Goal: Task Accomplishment & Management: Use online tool/utility

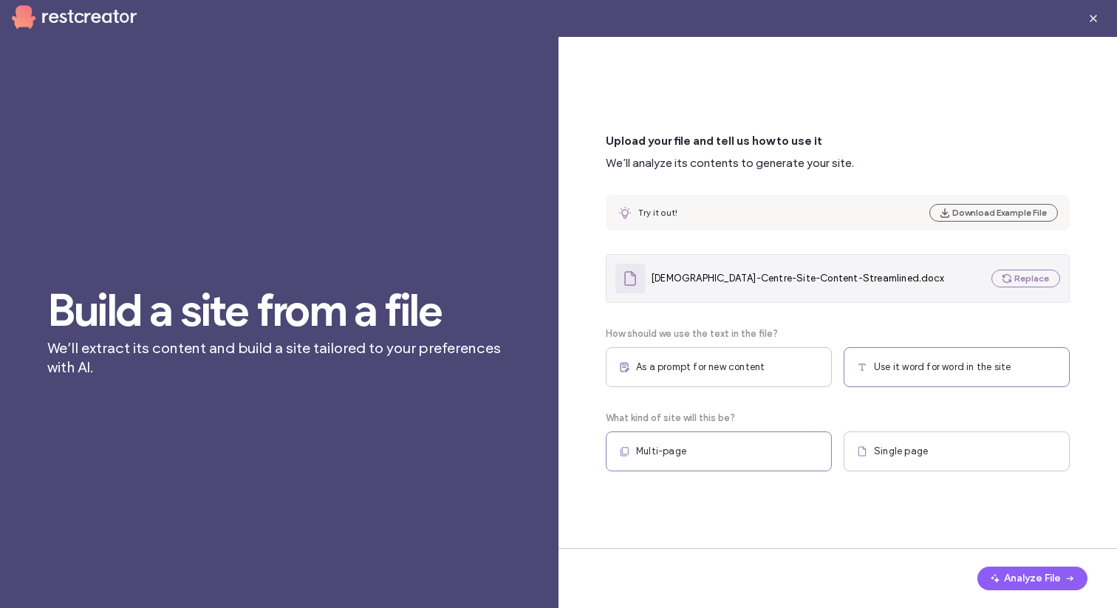
scroll to position [166, 0]
click at [1018, 280] on button "Replace" at bounding box center [1025, 279] width 69 height 18
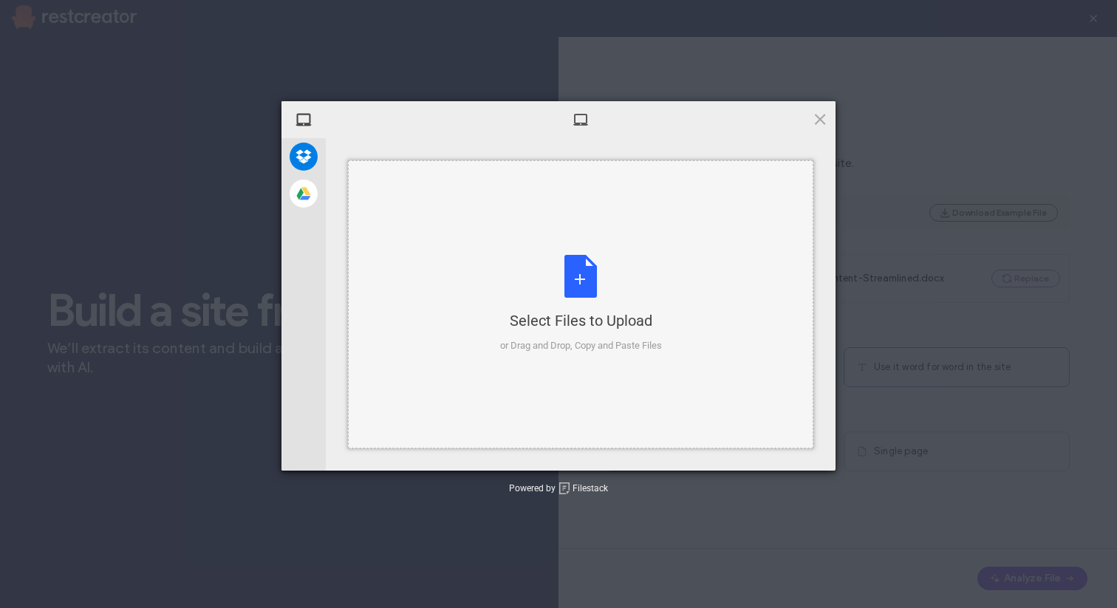
click at [578, 280] on div "Select Files to Upload or Drag and Drop, Copy and Paste Files" at bounding box center [581, 304] width 162 height 98
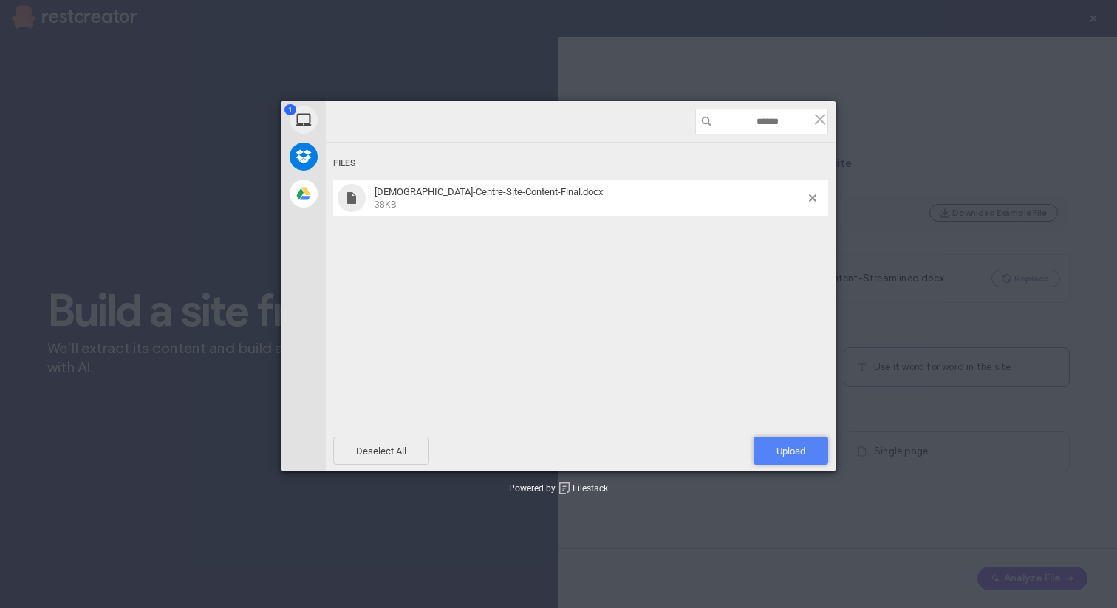
click at [799, 459] on span "Upload 1" at bounding box center [791, 451] width 75 height 28
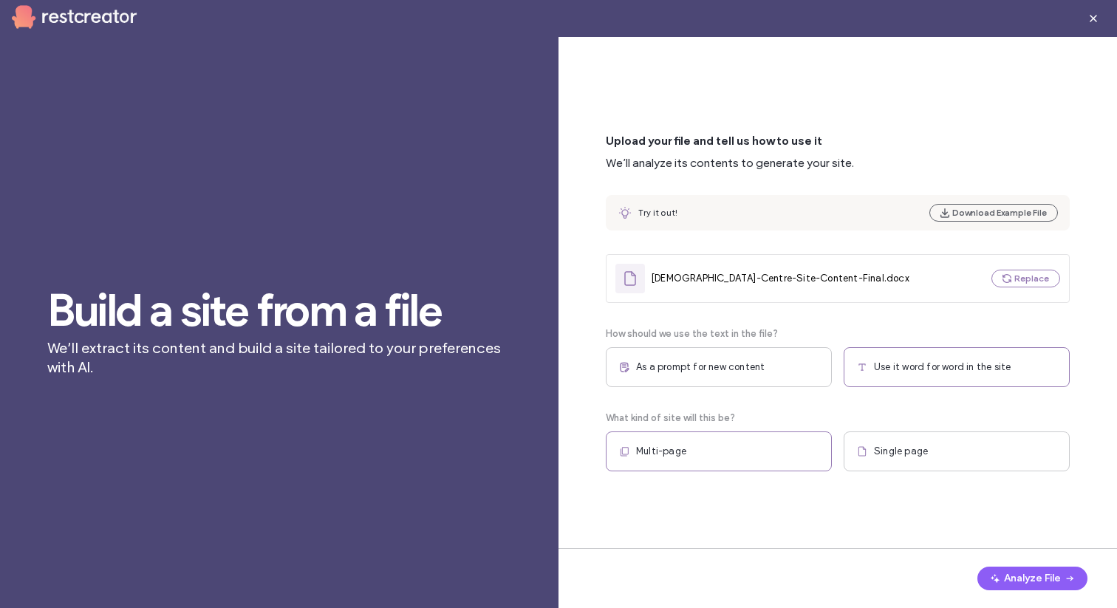
click at [762, 366] on span "As a prompt for new content" at bounding box center [700, 367] width 129 height 15
click at [890, 369] on span "Use it word for word in the site" at bounding box center [942, 367] width 137 height 15
click at [760, 460] on div "Multi-page" at bounding box center [719, 451] width 226 height 40
click at [1031, 580] on button "Analyze File" at bounding box center [1032, 579] width 110 height 24
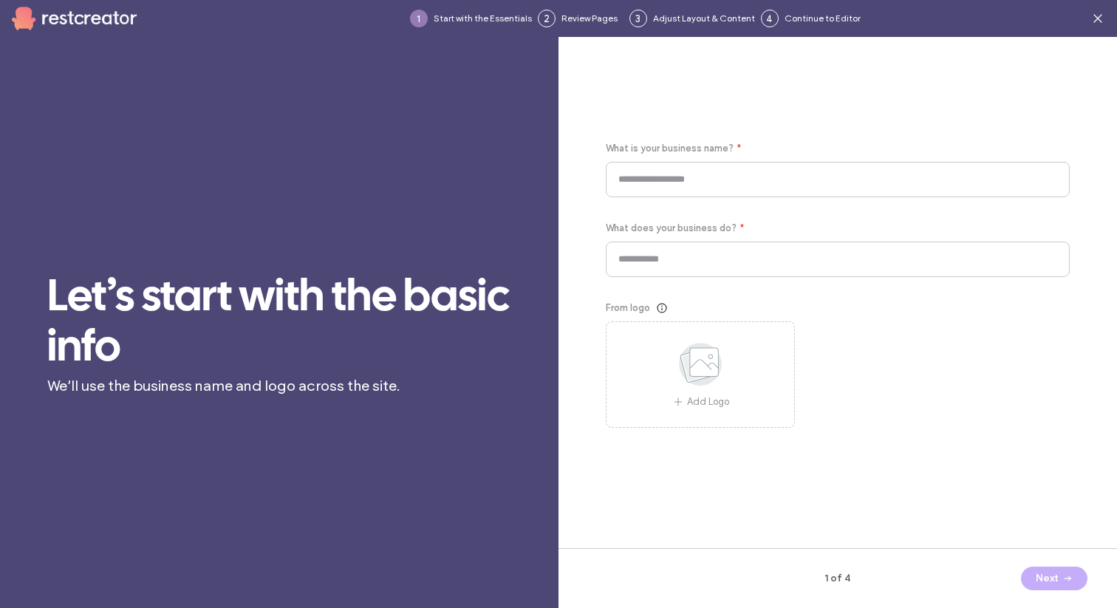
type input "**********"
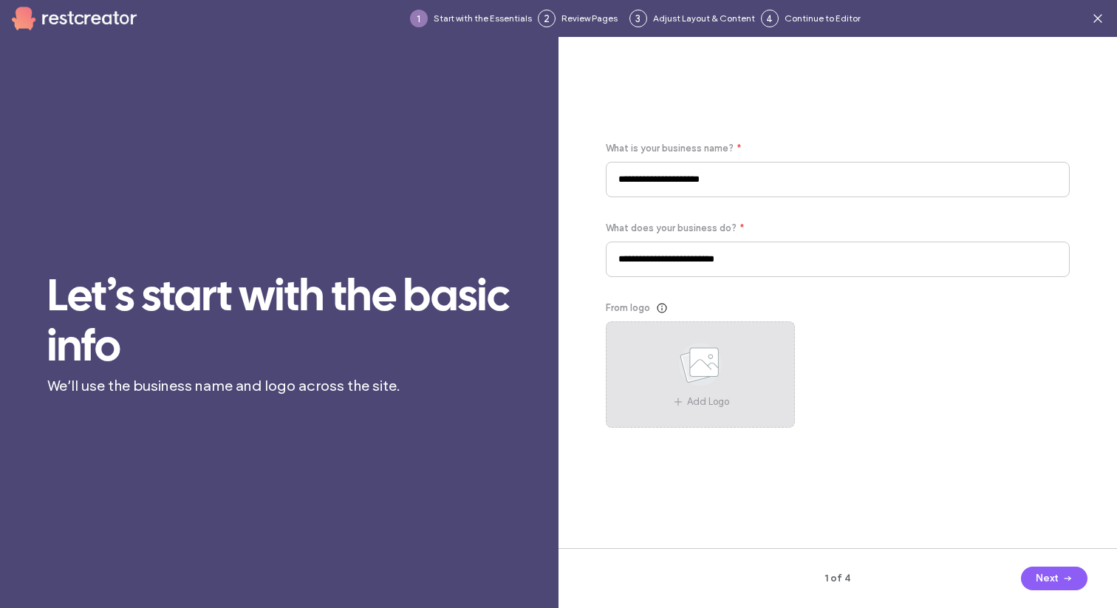
click at [737, 376] on icon at bounding box center [700, 364] width 74 height 49
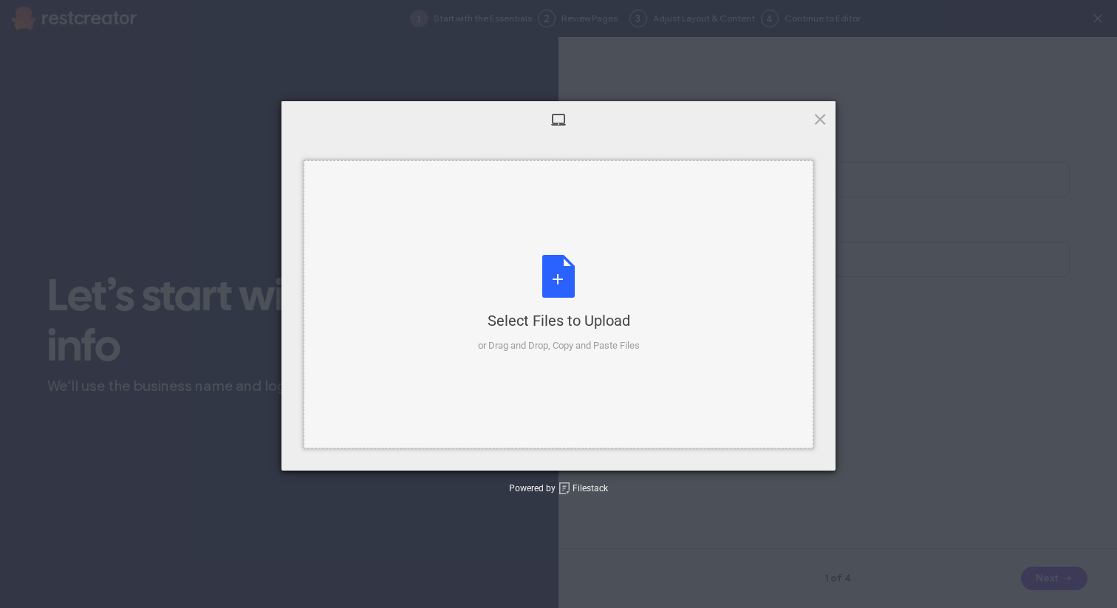
click at [567, 279] on div "Select Files to Upload or Drag and Drop, Copy and Paste Files" at bounding box center [559, 304] width 162 height 98
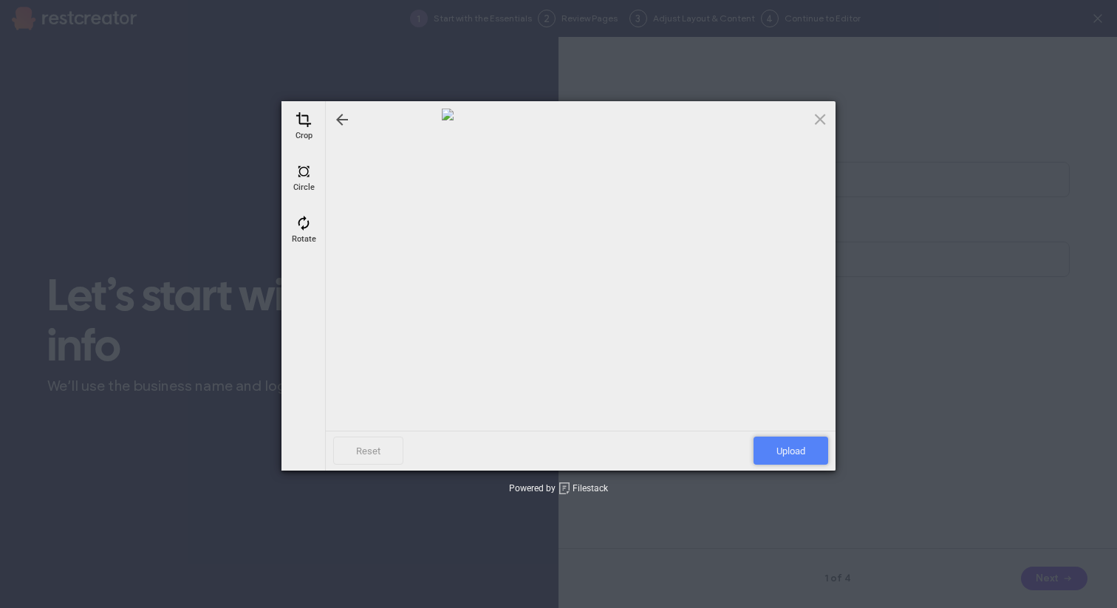
click at [777, 445] on span "Upload" at bounding box center [791, 451] width 75 height 28
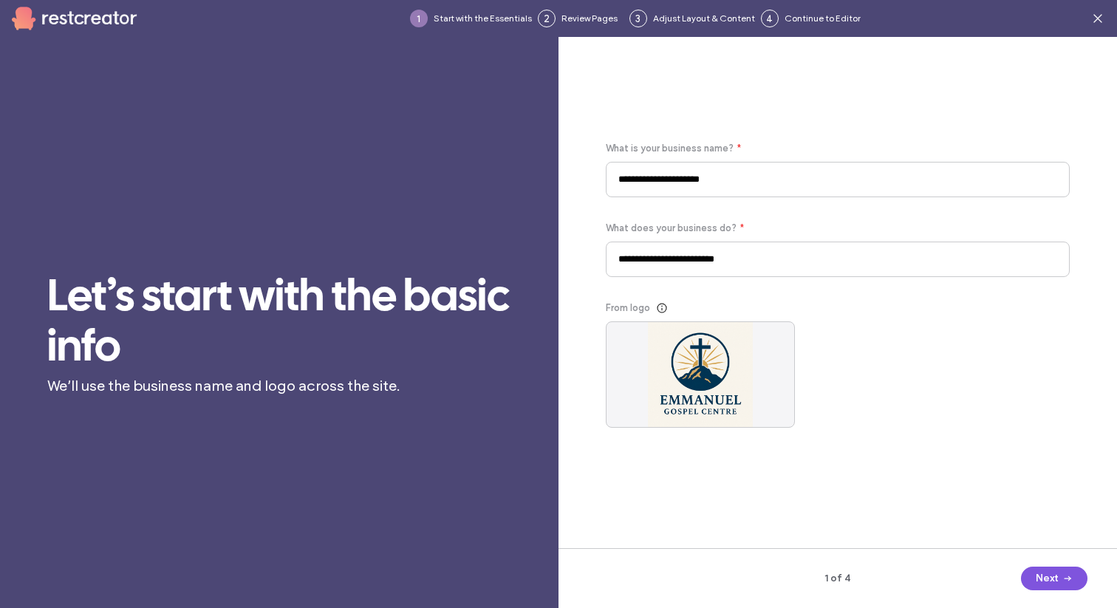
click at [1048, 587] on button "Next" at bounding box center [1054, 579] width 66 height 24
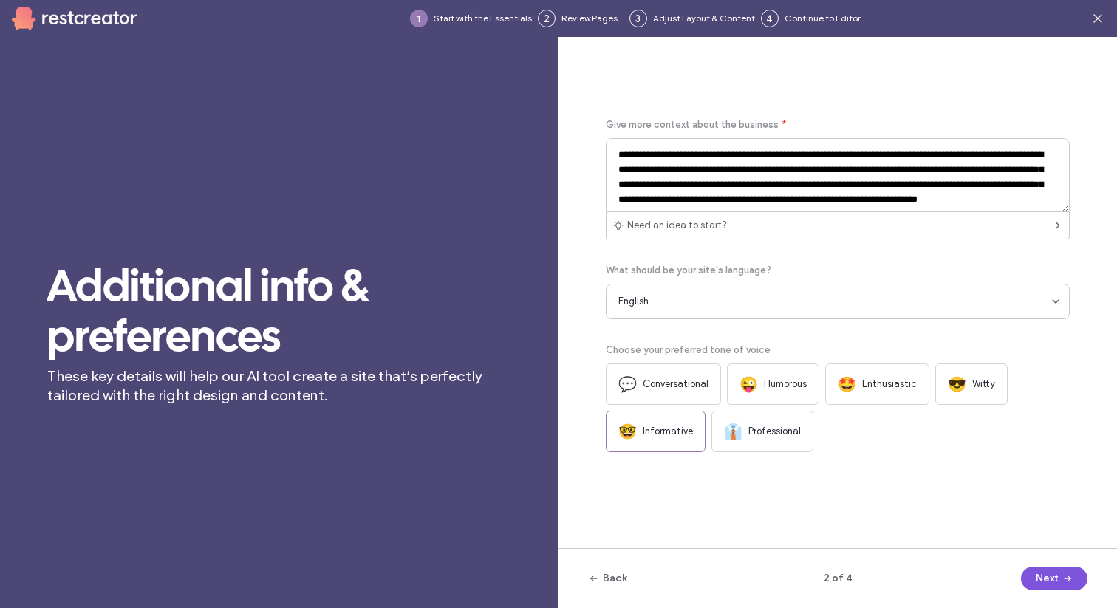
click at [1063, 578] on icon "button" at bounding box center [1068, 579] width 12 height 12
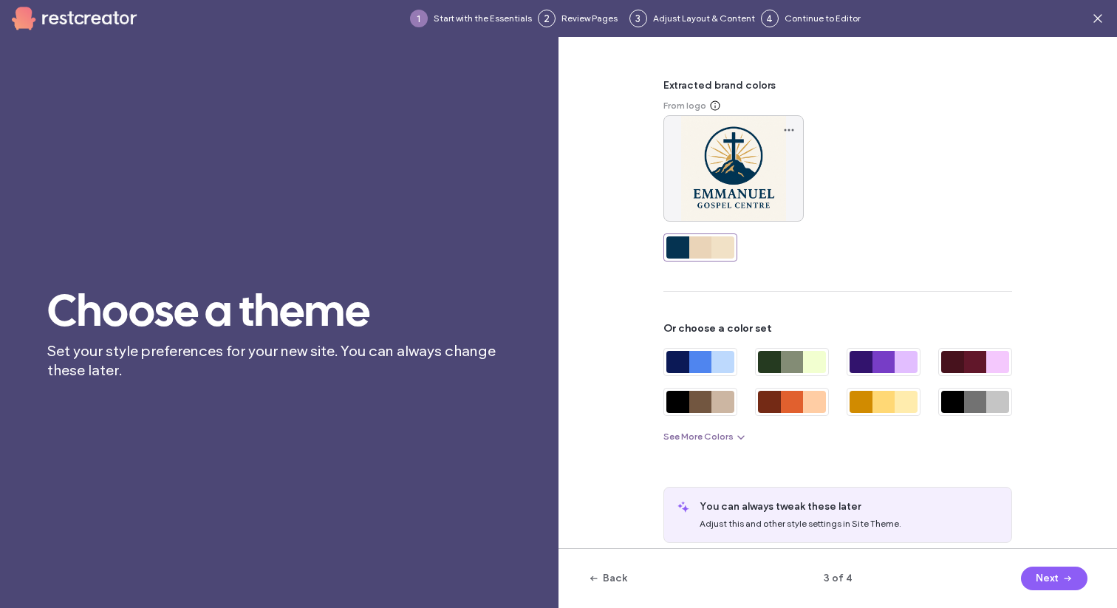
click at [734, 437] on span "button" at bounding box center [740, 437] width 13 height 16
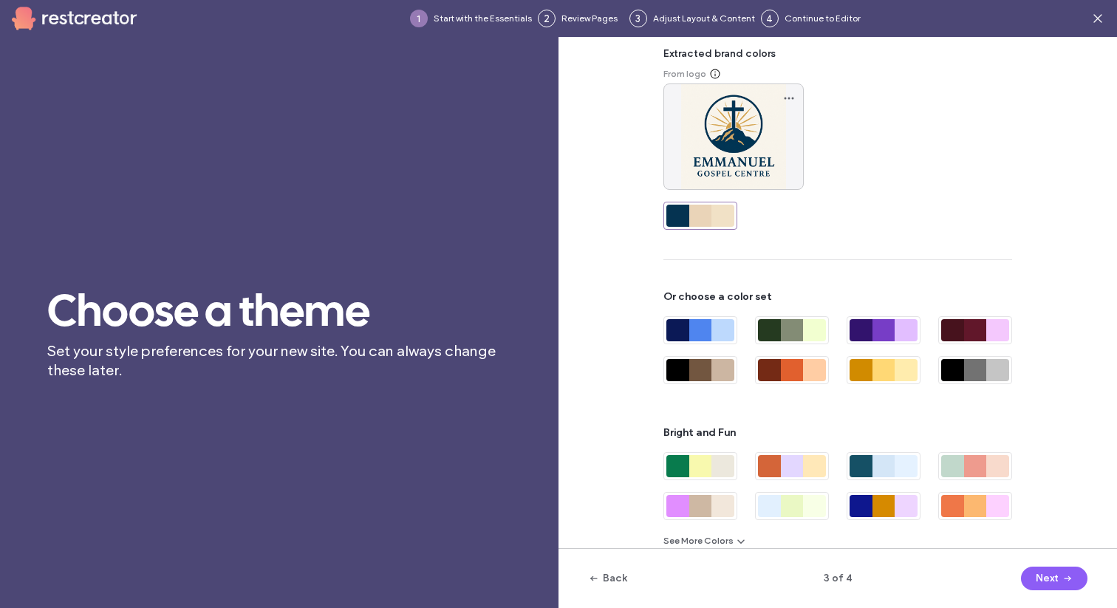
scroll to position [13, 0]
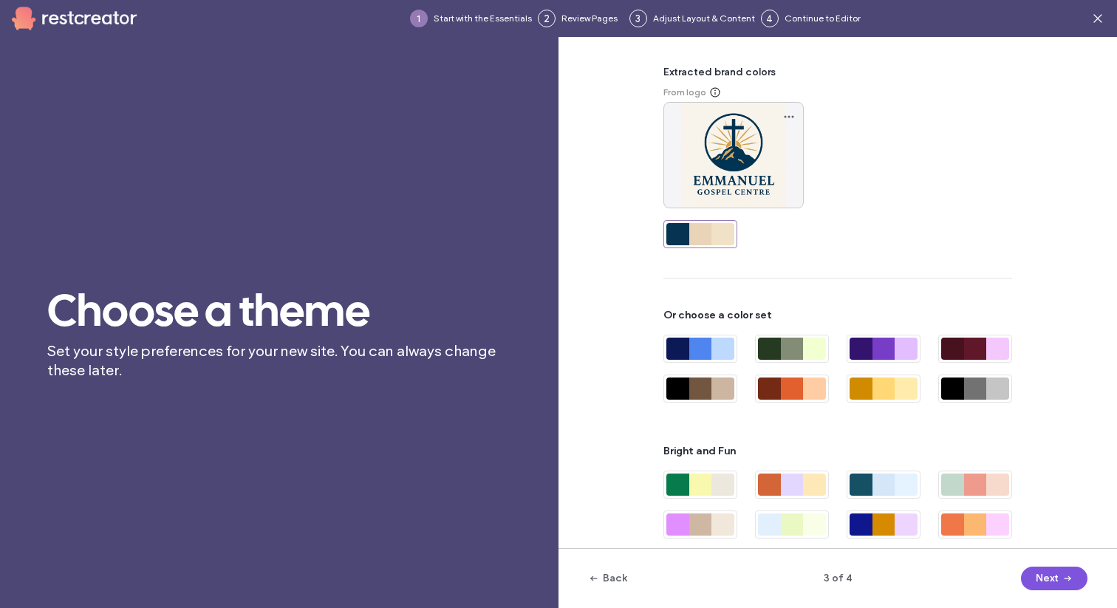
click at [1042, 582] on button "Next" at bounding box center [1054, 579] width 66 height 24
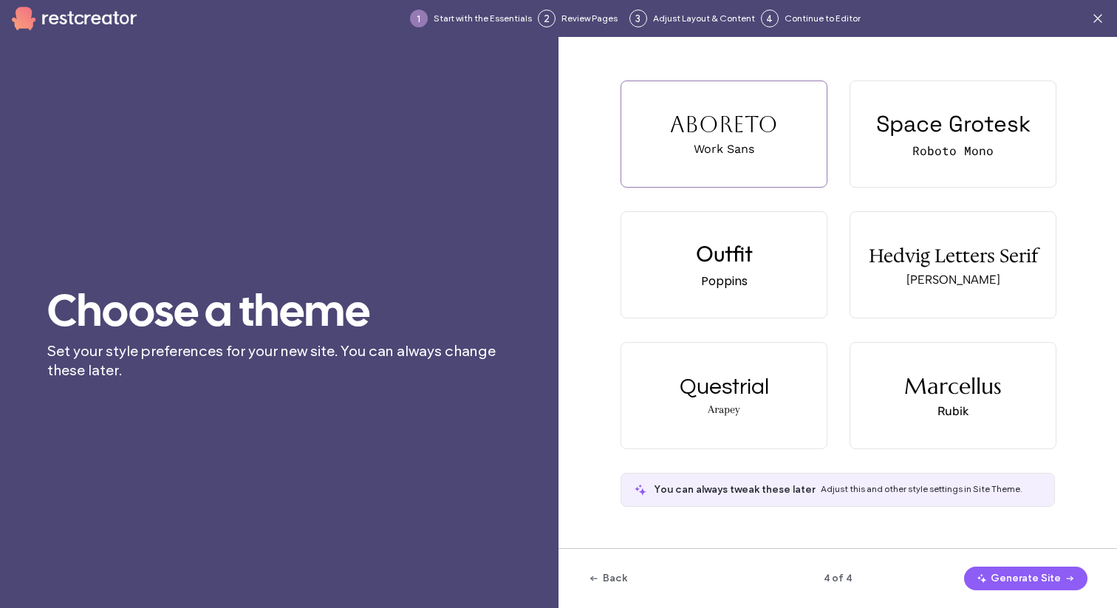
scroll to position [0, 0]
click at [1042, 581] on button "Generate Site" at bounding box center [1025, 579] width 123 height 24
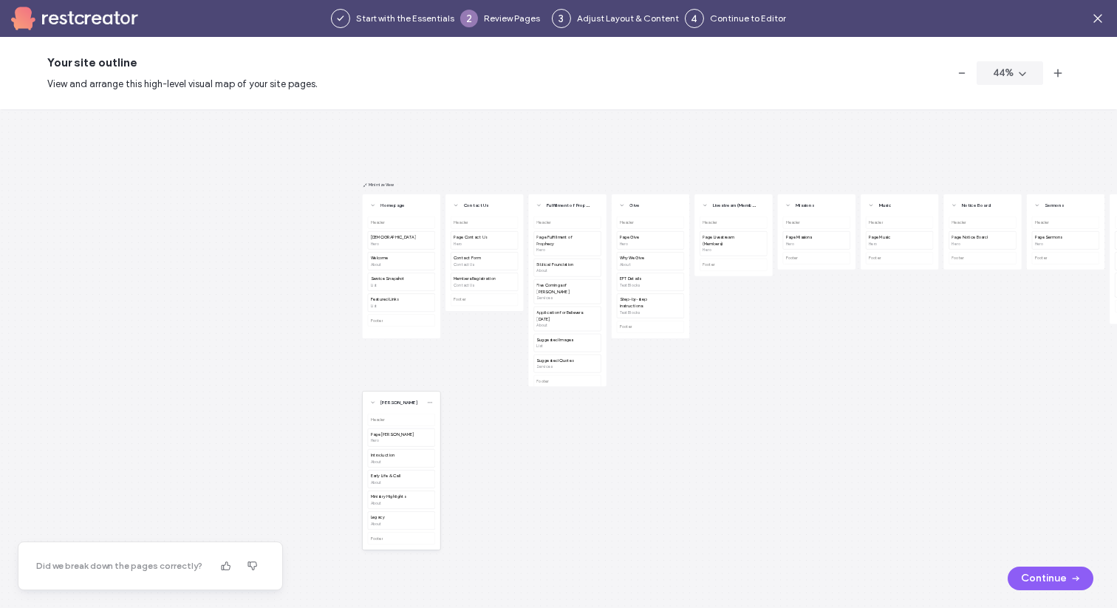
drag, startPoint x: 571, startPoint y: 204, endPoint x: 429, endPoint y: 426, distance: 263.8
click at [429, 400] on div "Homepage Header [PERSON_NAME] Gospel Centre Hero Welcome About Service Snapshot…" at bounding box center [608, 290] width 491 height 219
click at [593, 207] on icon "button" at bounding box center [595, 204] width 5 height 5
click at [578, 511] on div "Homepage Header Emmanuel Gospel Centre Hero Welcome About Service Snapshot List…" at bounding box center [558, 358] width 1117 height 499
click at [1032, 578] on button "Continue" at bounding box center [1051, 579] width 86 height 24
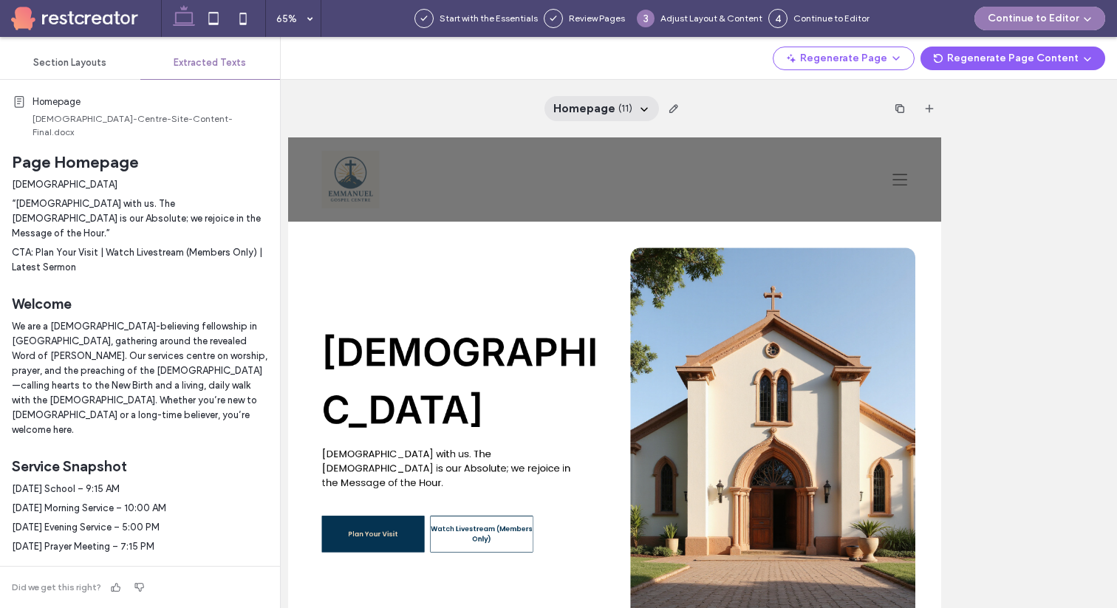
click at [634, 112] on div "Homepage ( 11 )" at bounding box center [602, 108] width 115 height 25
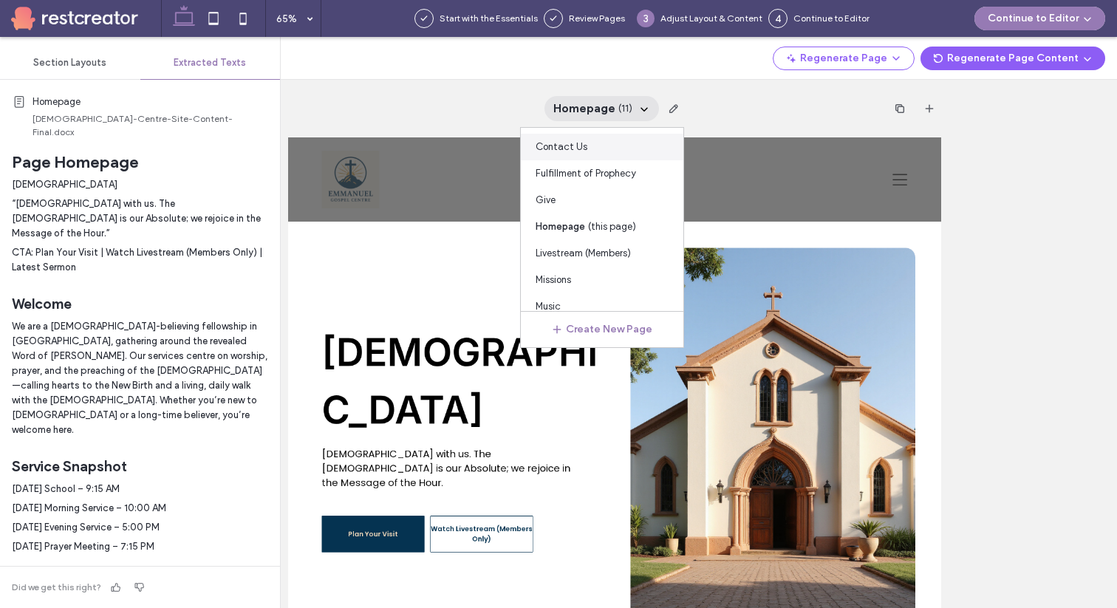
click at [622, 156] on div "Contact Us" at bounding box center [602, 147] width 163 height 27
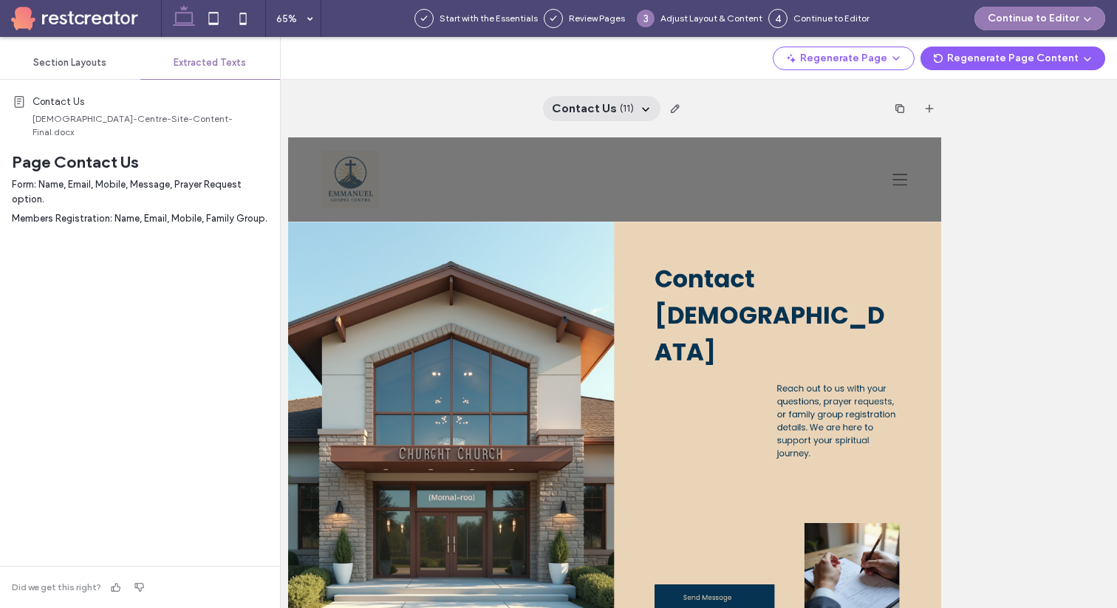
click at [627, 115] on span "( 11 )" at bounding box center [627, 108] width 14 height 15
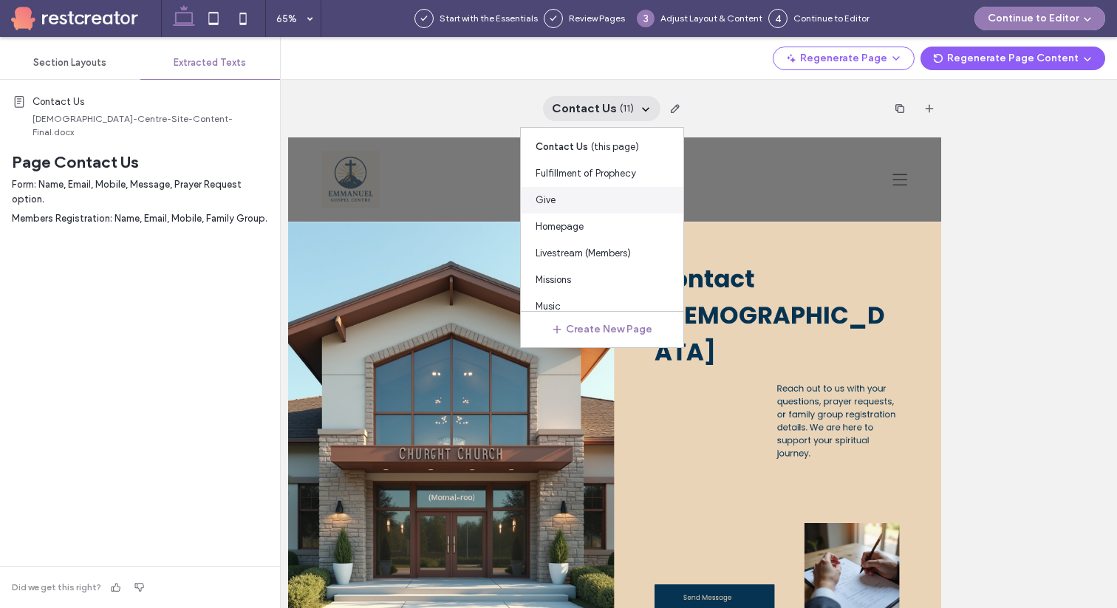
click at [604, 199] on div "Give" at bounding box center [602, 200] width 163 height 27
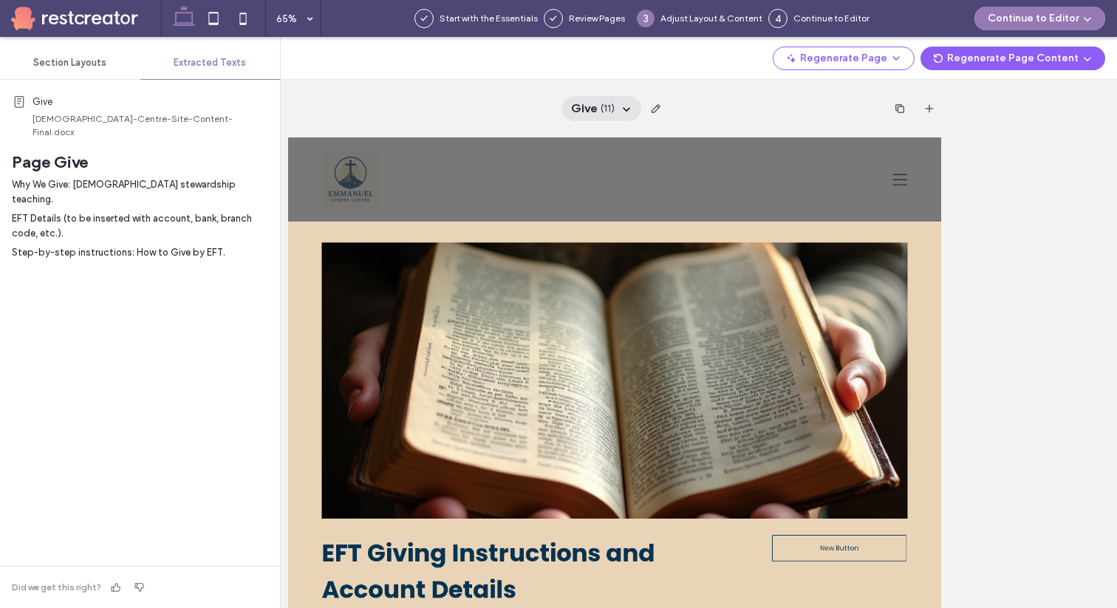
click at [612, 104] on span "( 11 )" at bounding box center [608, 108] width 14 height 15
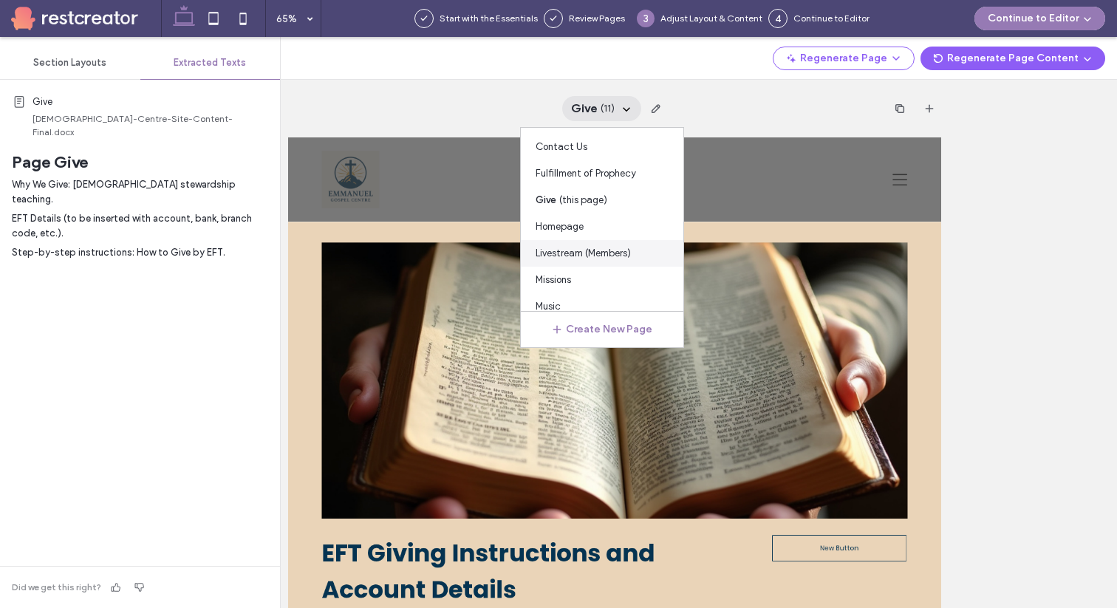
click at [584, 254] on span "Livestream (Members)" at bounding box center [583, 253] width 95 height 15
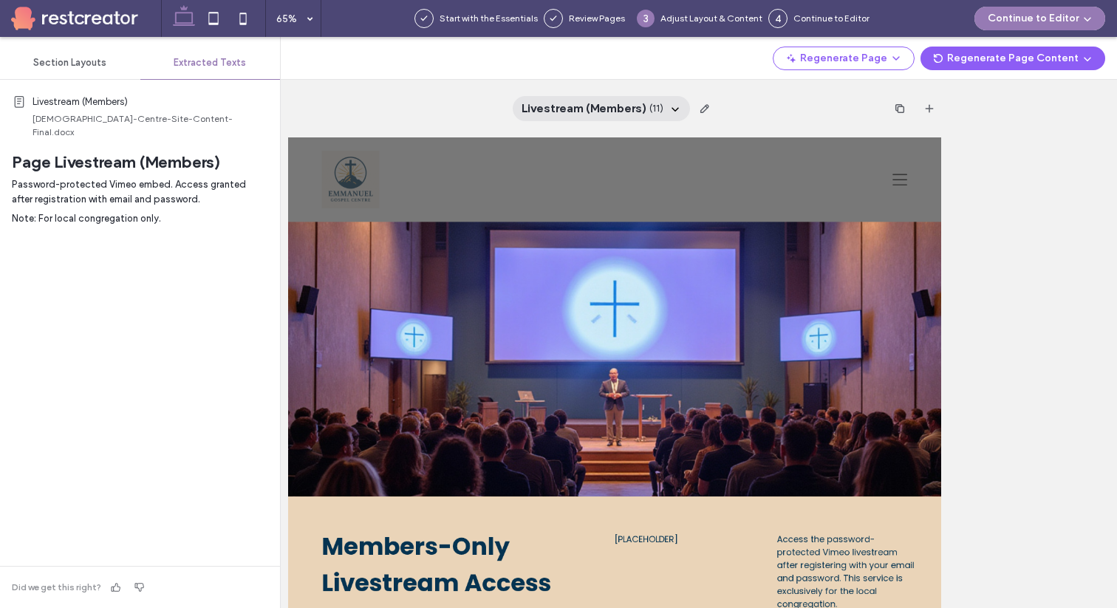
click at [605, 112] on span "Livestream (Members)" at bounding box center [584, 108] width 125 height 16
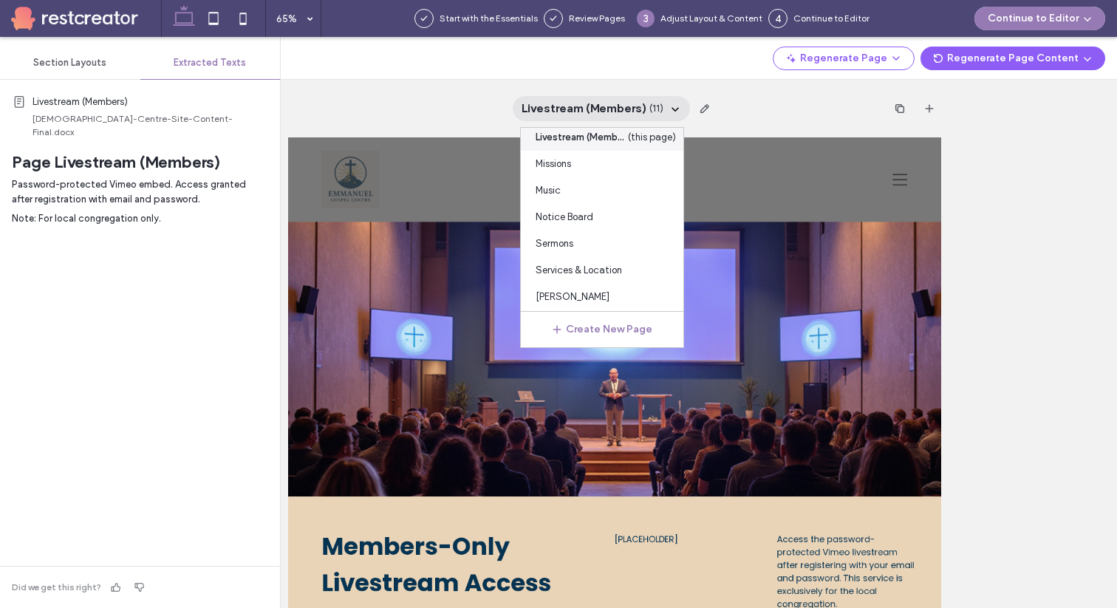
scroll to position [121, 0]
click at [581, 290] on span "William Branham" at bounding box center [573, 291] width 74 height 15
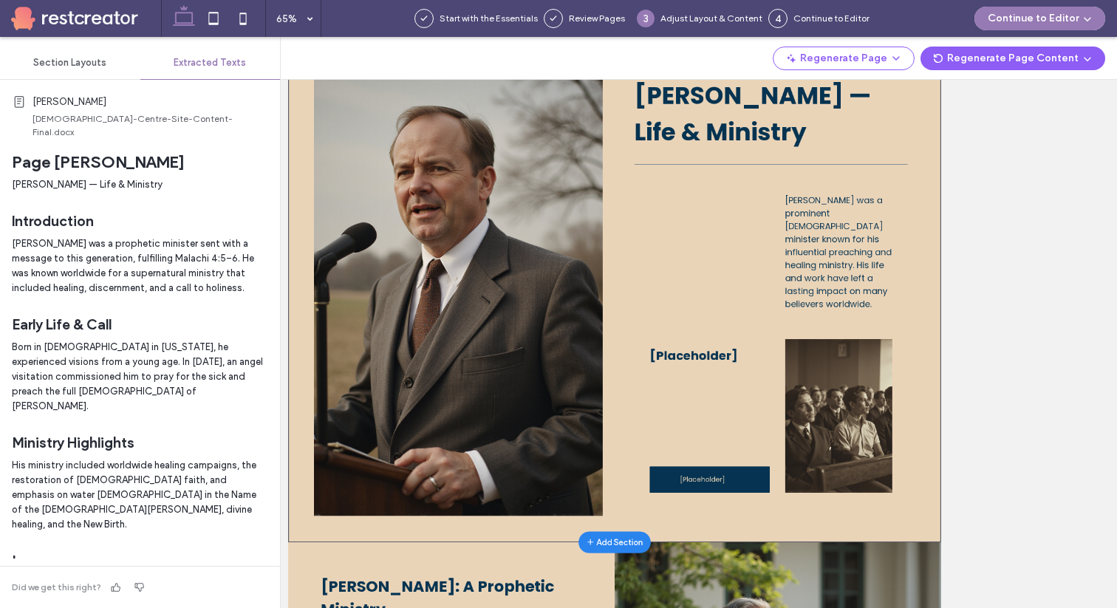
scroll to position [0, 0]
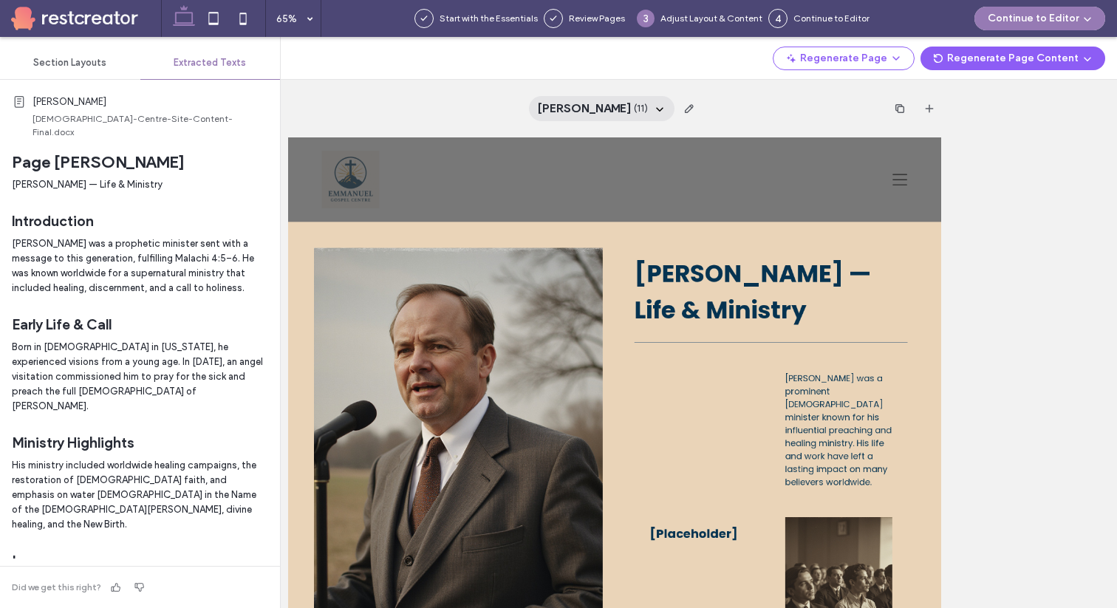
click at [652, 117] on div "William Branham ( 11 )" at bounding box center [602, 108] width 146 height 25
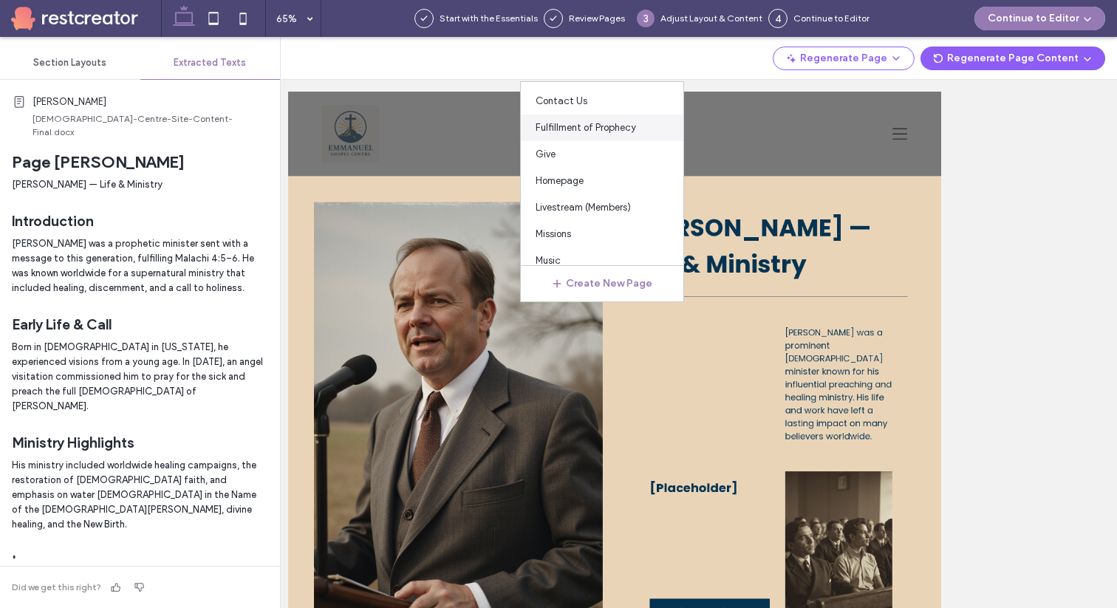
click at [602, 135] on div "Fulfillment of Prophecy" at bounding box center [602, 128] width 163 height 27
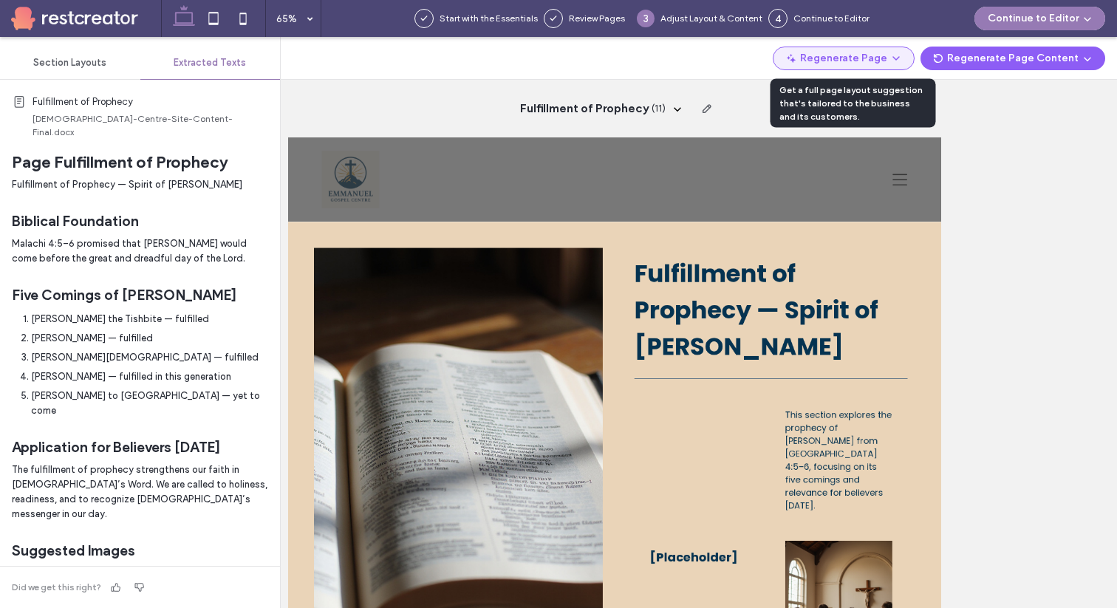
click at [887, 63] on button "Regenerate Page" at bounding box center [844, 59] width 142 height 24
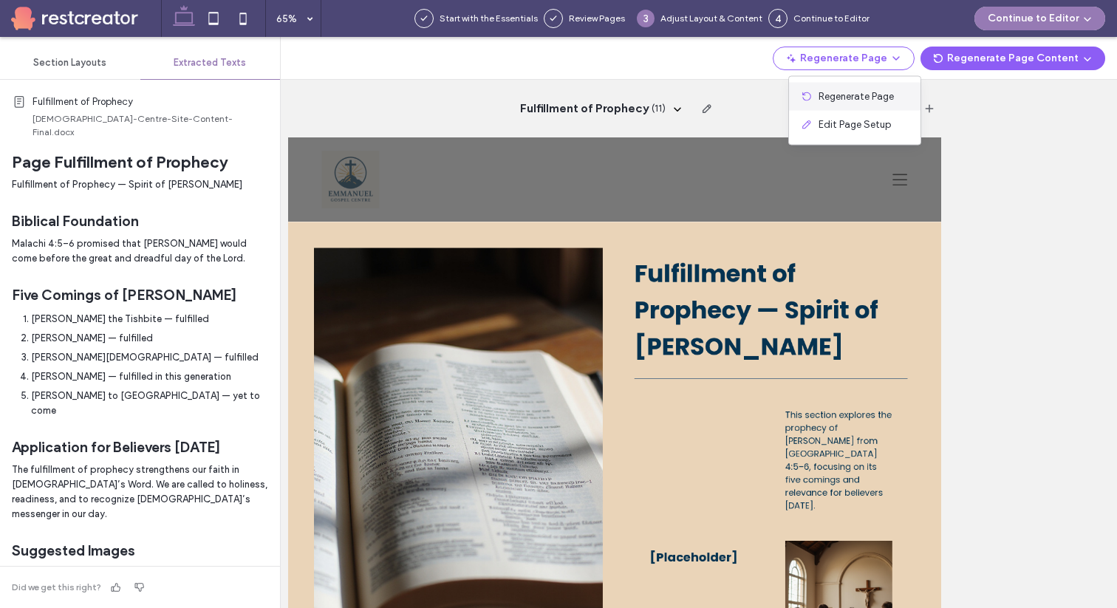
click at [882, 89] on span "Regenerate Page" at bounding box center [856, 96] width 75 height 15
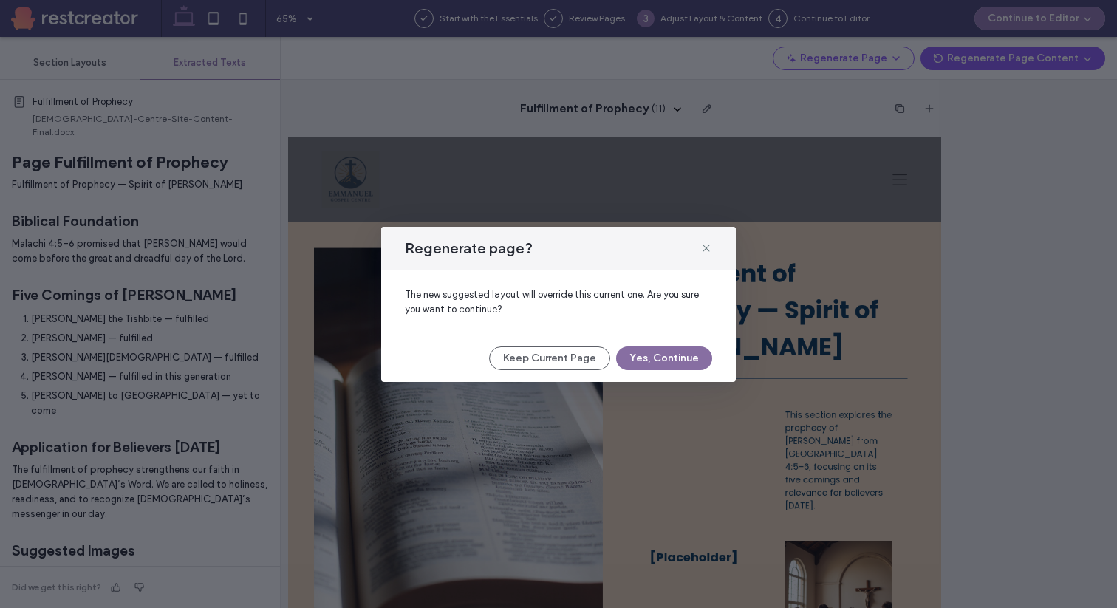
click at [654, 363] on button "Yes, Continue" at bounding box center [664, 359] width 96 height 24
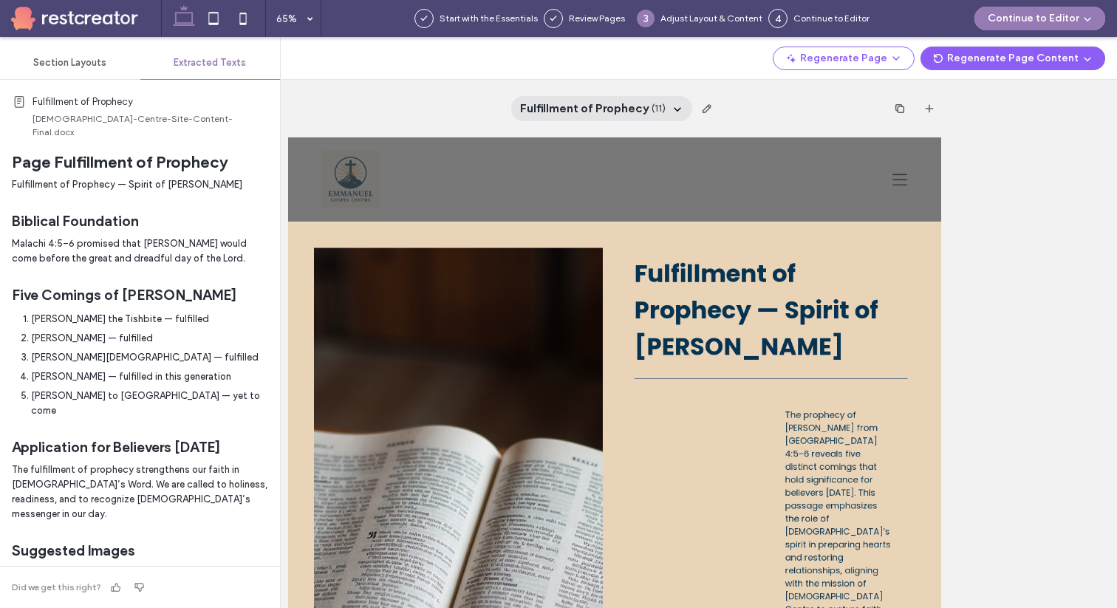
click at [672, 109] on icon at bounding box center [678, 109] width 12 height 12
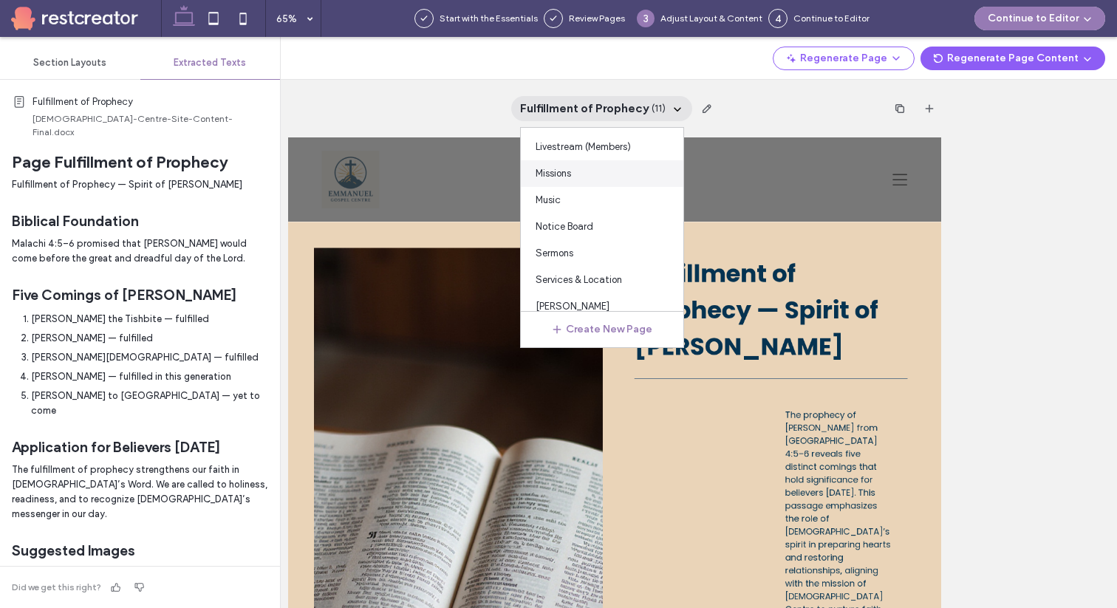
scroll to position [121, 0]
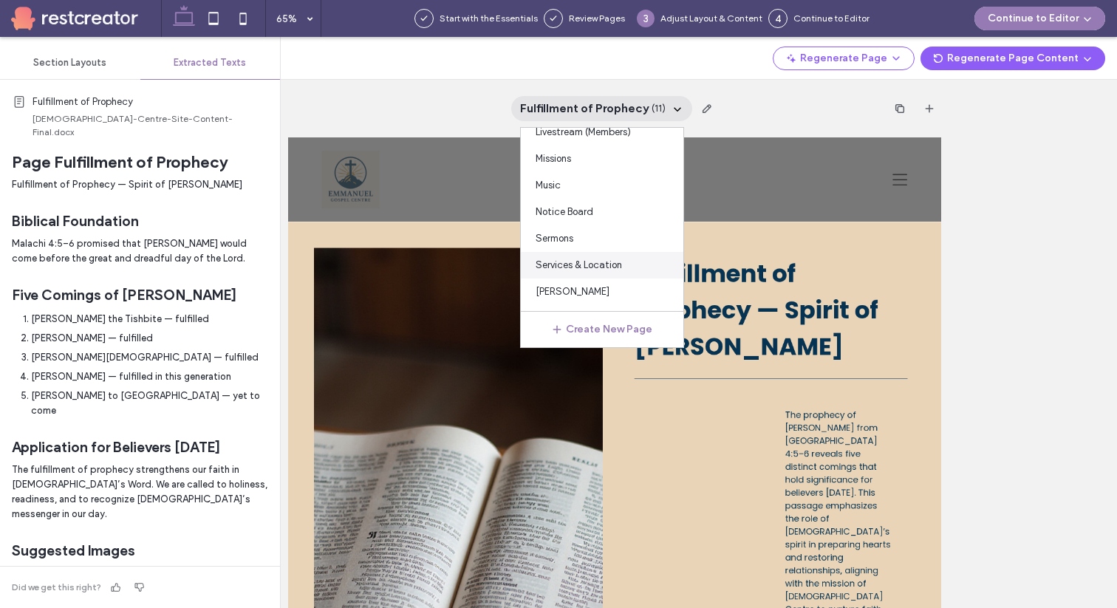
click at [604, 264] on span "Services & Location" at bounding box center [579, 265] width 86 height 15
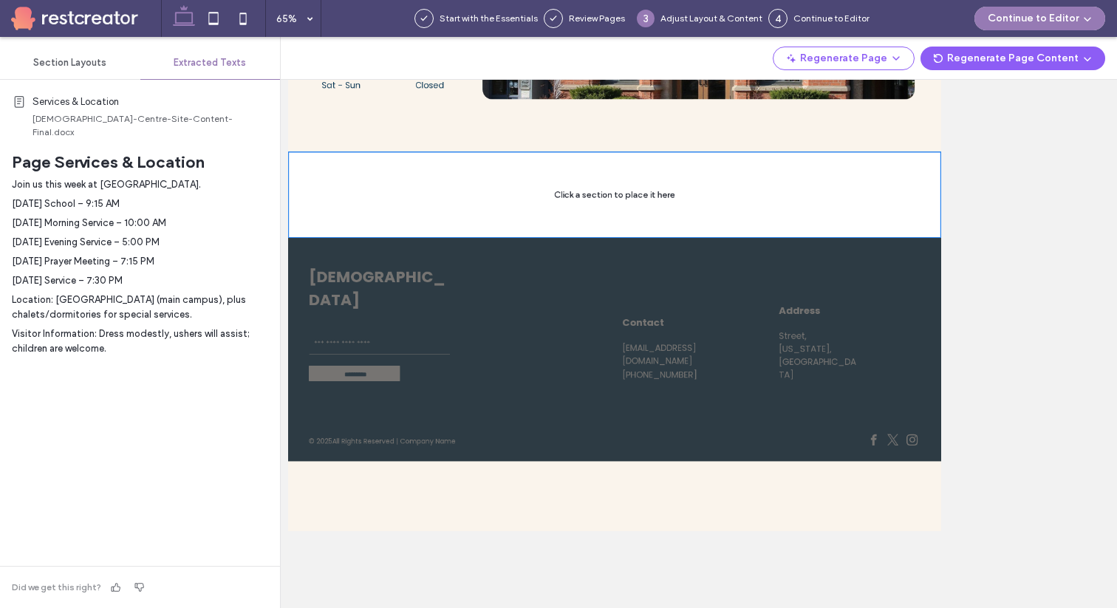
scroll to position [0, 0]
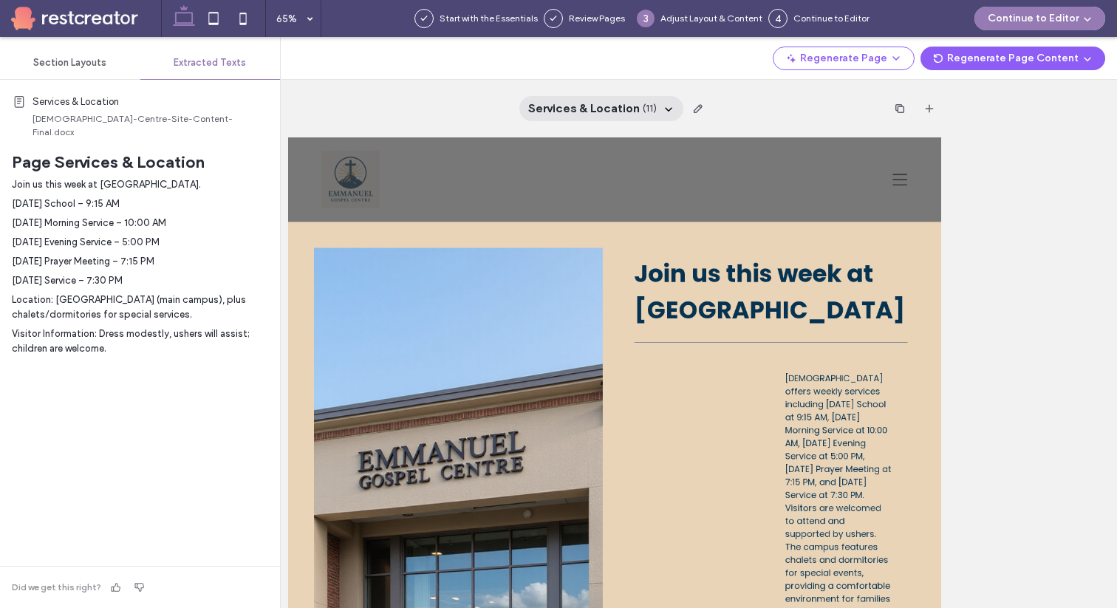
click at [663, 108] on icon at bounding box center [669, 109] width 12 height 12
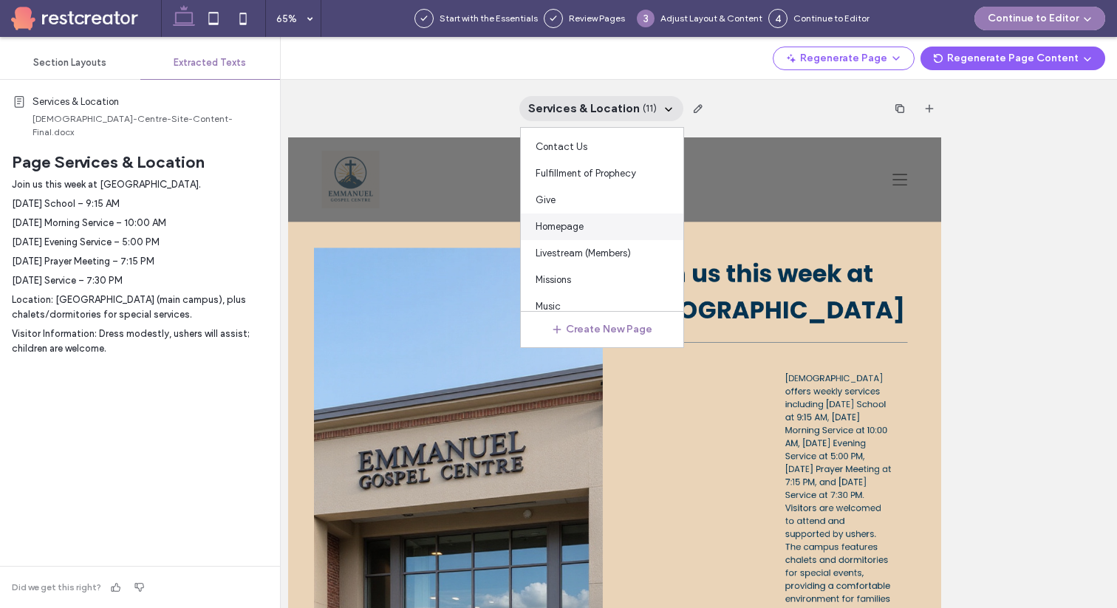
click at [604, 231] on div "Homepage" at bounding box center [602, 227] width 163 height 27
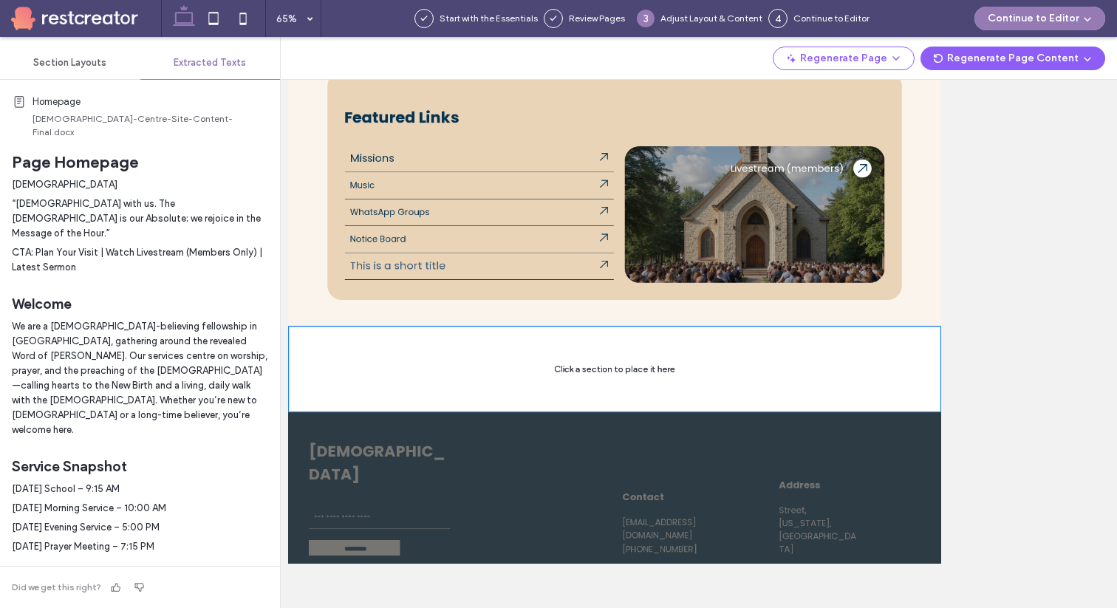
scroll to position [1144, 0]
